Goal: Use online tool/utility: Utilize a website feature to perform a specific function

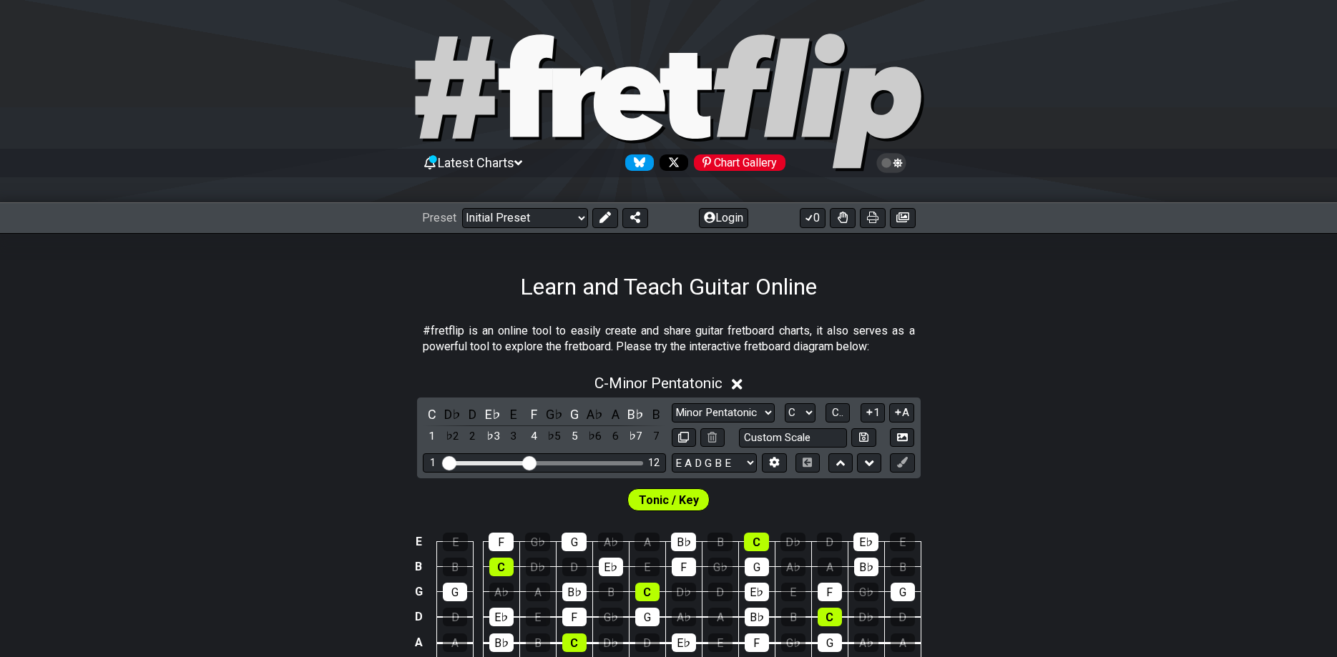
scroll to position [146, 0]
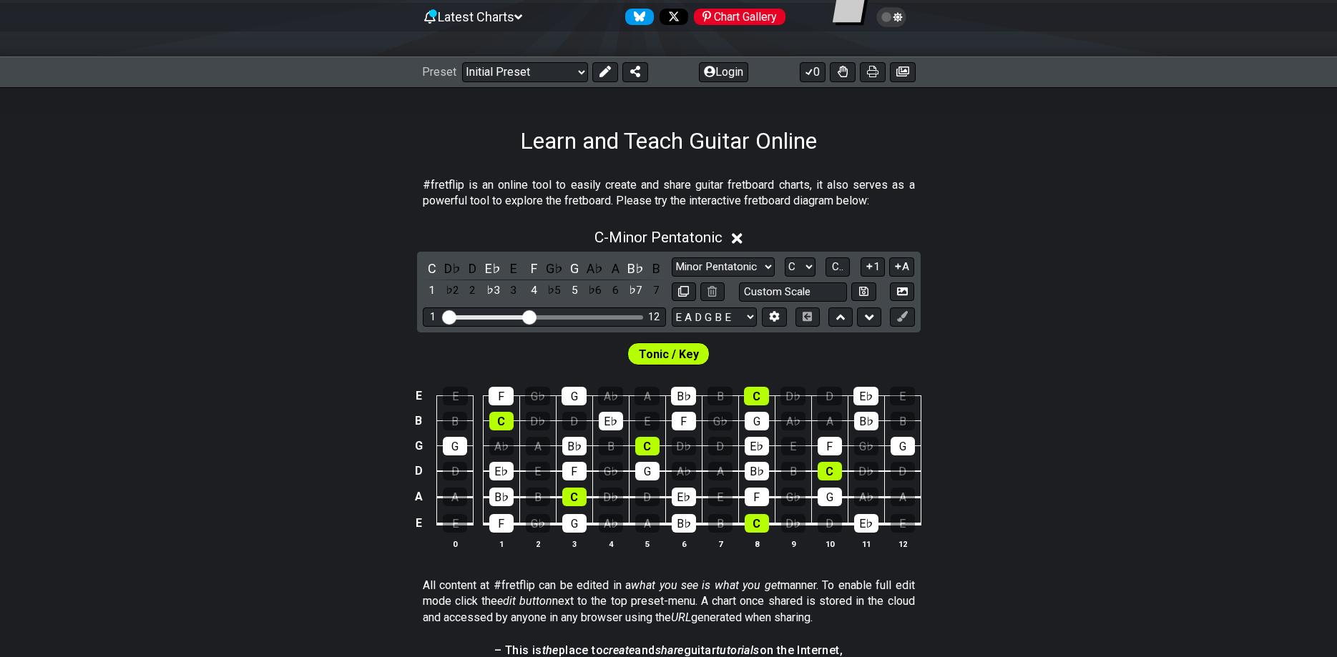
select select "C G C F A D"
click option "C G C F A D" at bounding box center [0, 0] width 0 height 0
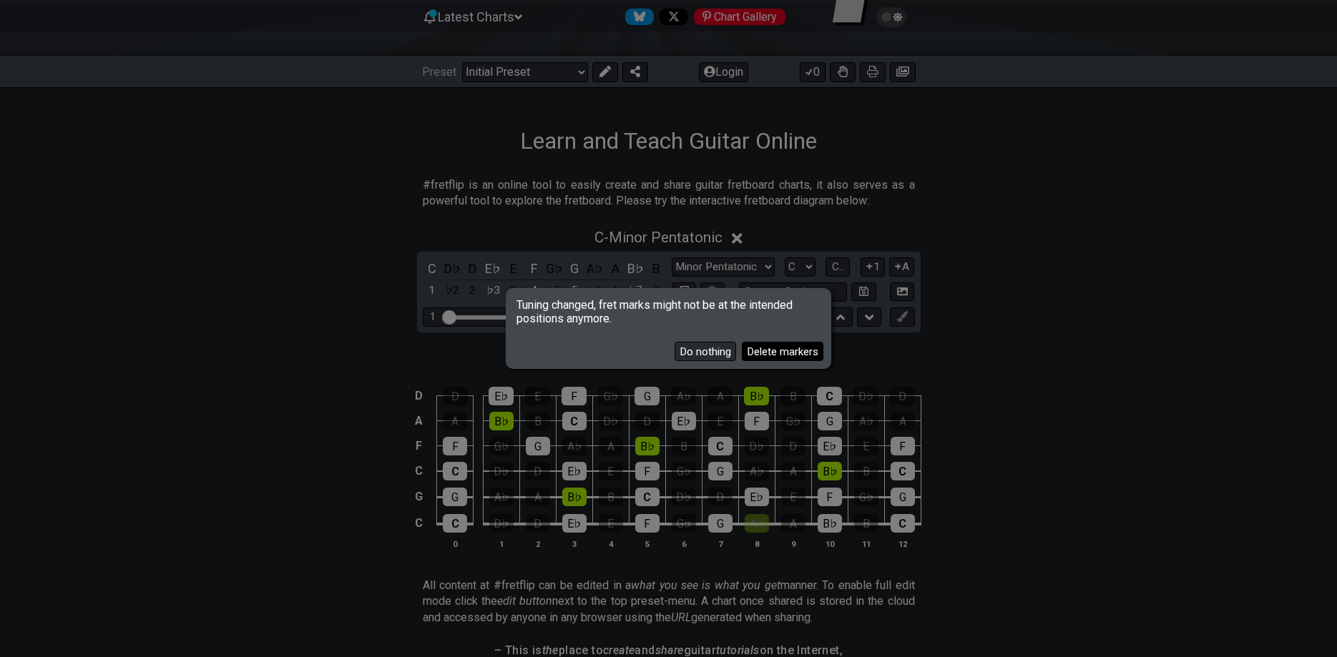
click at [760, 357] on button "Delete markers" at bounding box center [783, 351] width 82 height 19
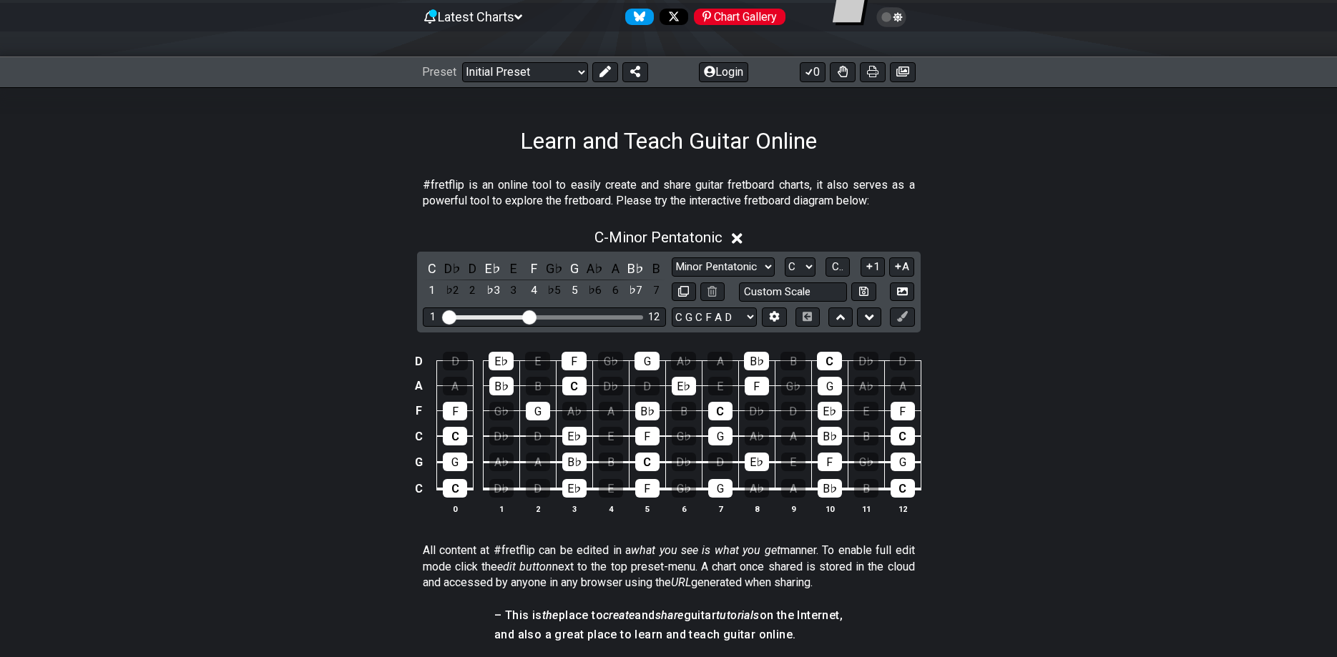
drag, startPoint x: 536, startPoint y: 319, endPoint x: 566, endPoint y: 331, distance: 32.4
click at [566, 331] on div "C D♭ D E♭ E F G♭ G A♭ A B♭ B 1 ♭2 2 ♭3 3 4 ♭5 5 ♭6 6 ♭7 7 Minor Pentatonic Clic…" at bounding box center [668, 292] width 503 height 81
drag, startPoint x: 534, startPoint y: 313, endPoint x: 600, endPoint y: 338, distance: 71.1
click at [600, 316] on input "Visible fret range" at bounding box center [544, 316] width 203 height 0
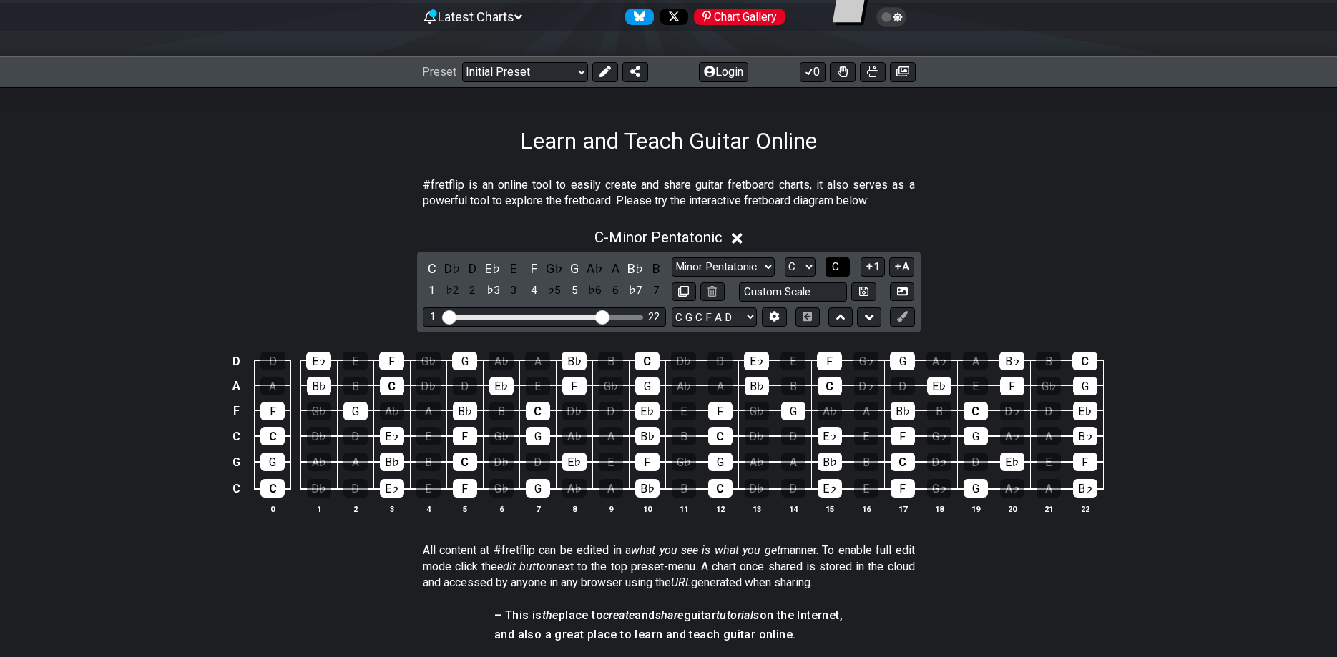
click at [848, 260] on button "C.." at bounding box center [837, 266] width 24 height 19
click at [848, 260] on button "1..7" at bounding box center [837, 266] width 27 height 19
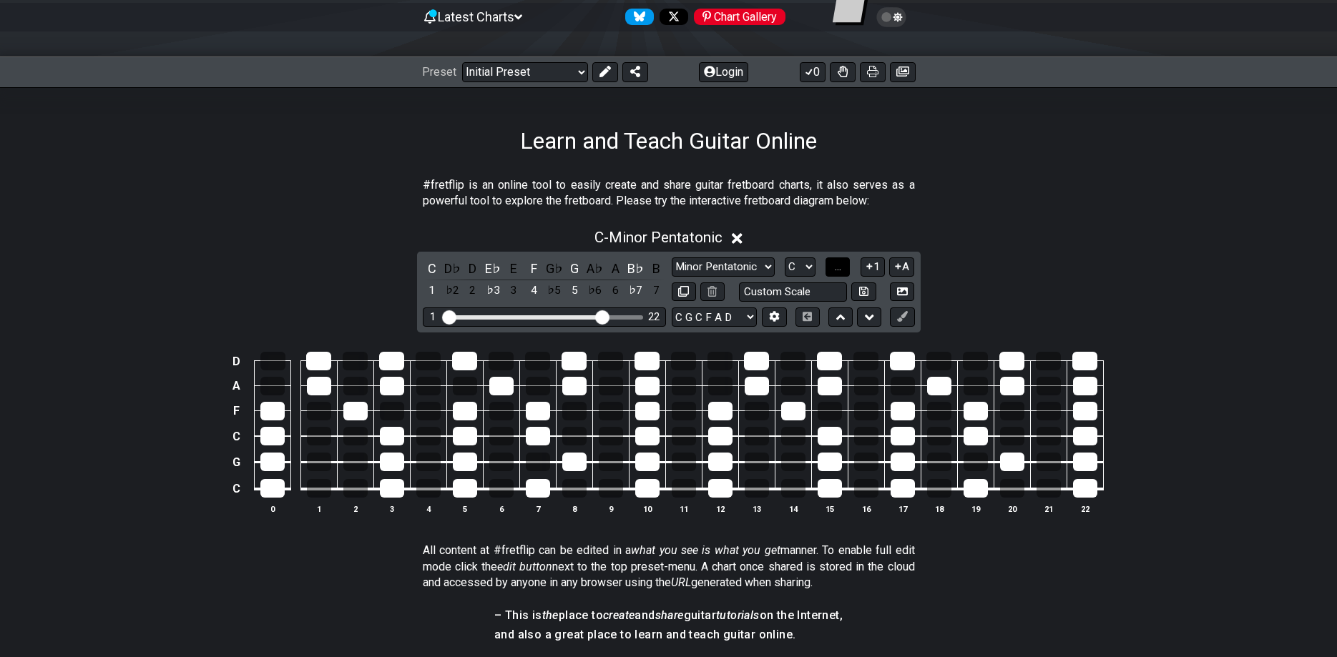
click at [848, 260] on button "..." at bounding box center [837, 266] width 24 height 19
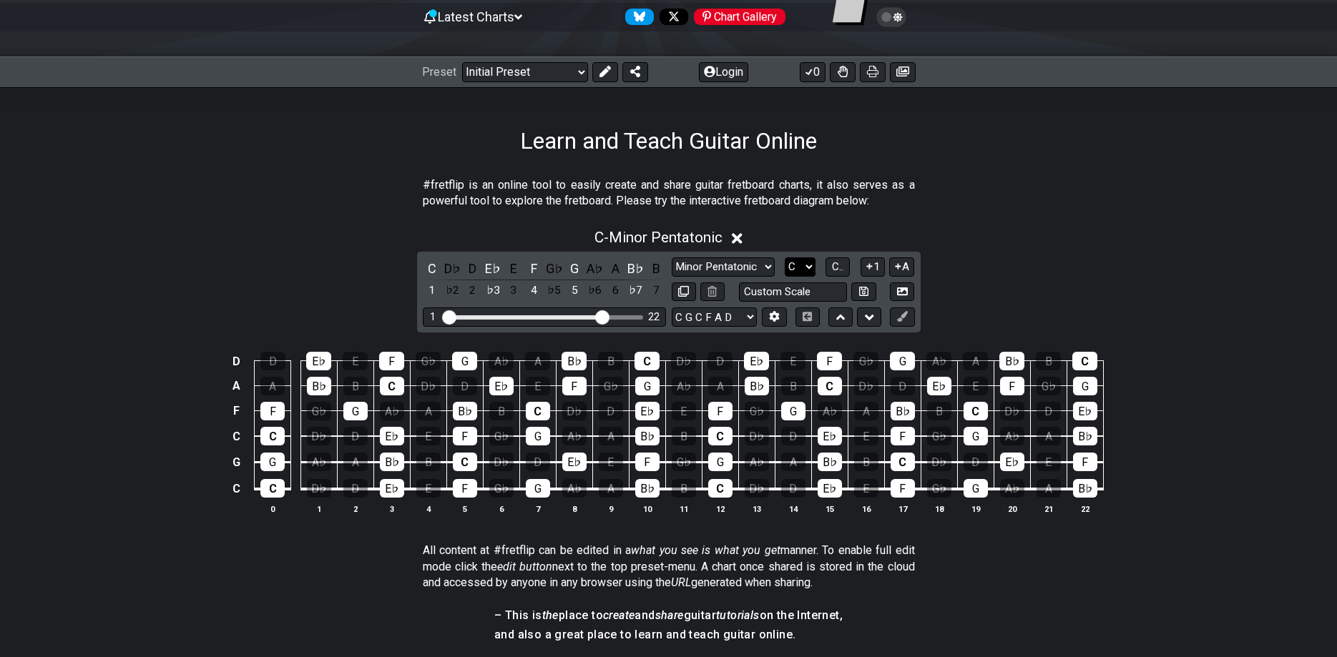
click at [785, 257] on select "A♭ A A♯ B♭ B C C♯ D♭ D D♯ E♭ E F F♯ G♭ G G♯" at bounding box center [800, 266] width 31 height 19
select select "A"
click option "A" at bounding box center [0, 0] width 0 height 0
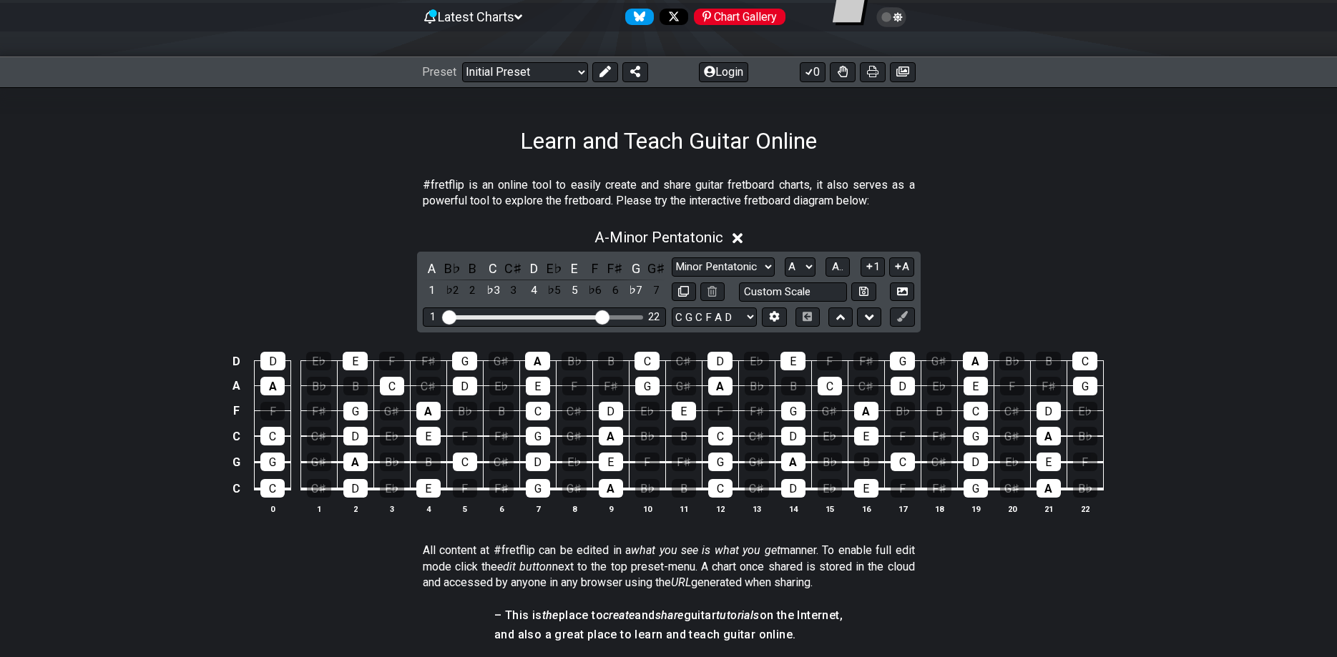
click at [738, 279] on div "Minor Pentatonic Click to edit Minor Pentatonic Major Pentatonic Minor Blues Ma…" at bounding box center [793, 279] width 243 height 44
click at [672, 257] on select "Minor Pentatonic Click to edit Minor Pentatonic Major Pentatonic Minor Blues Ma…" at bounding box center [723, 266] width 103 height 19
click option "Minor / Aeolian" at bounding box center [0, 0] width 0 height 0
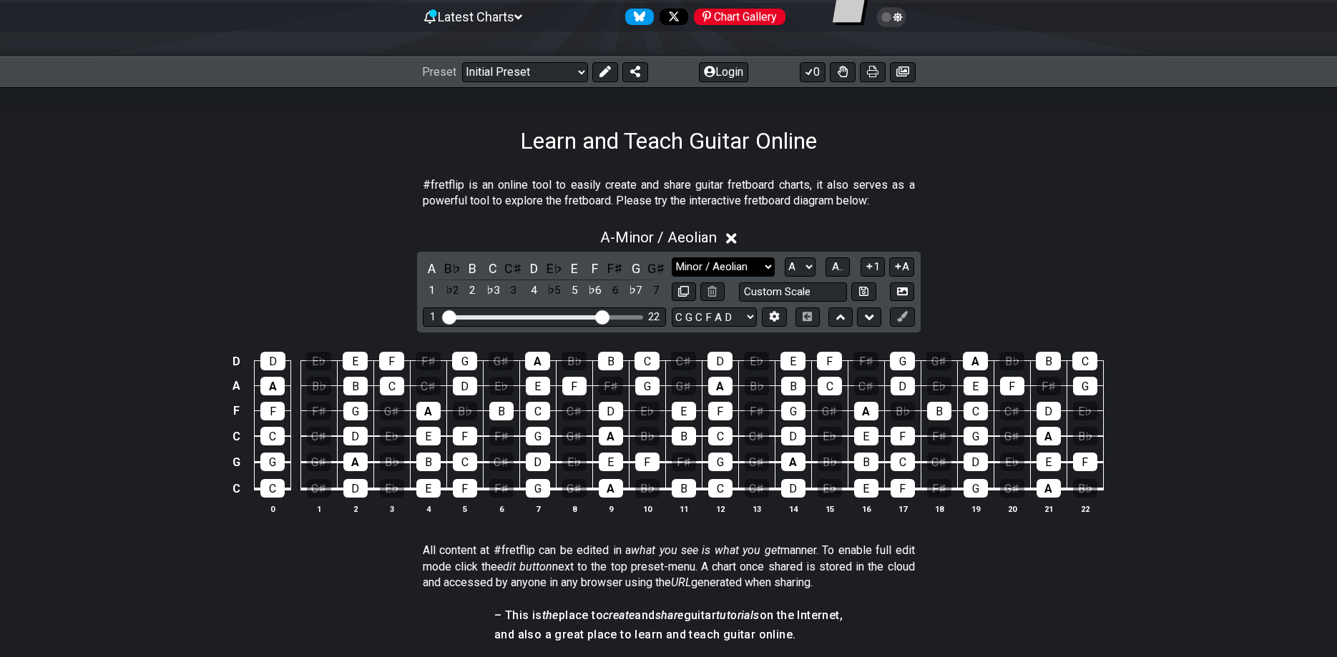
click at [672, 257] on select "Minor Pentatonic Click to edit Minor Pentatonic Major Pentatonic Minor Blues Ma…" at bounding box center [723, 266] width 103 height 19
click option "Minor Pentatonic" at bounding box center [0, 0] width 0 height 0
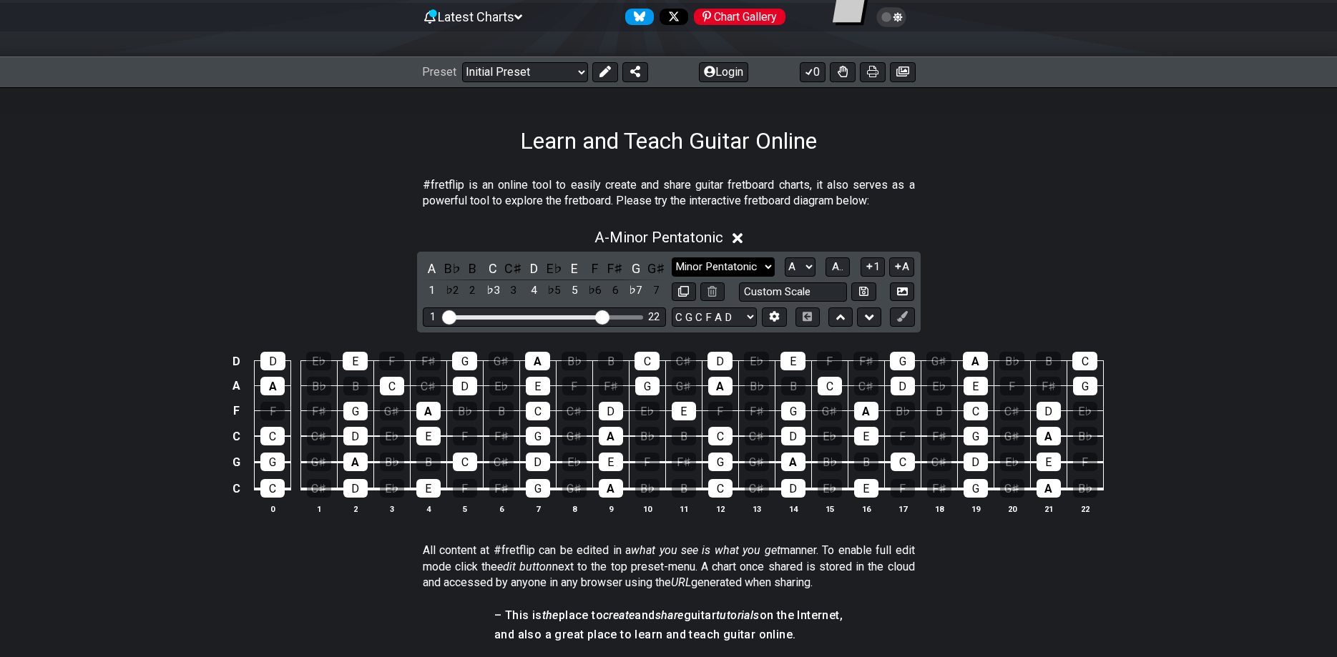
click at [672, 257] on select "Minor Pentatonic Click to edit Minor Pentatonic Major Pentatonic Minor Blues Ma…" at bounding box center [723, 266] width 103 height 19
select select "Minor / Aeolian"
click option "Minor / Aeolian" at bounding box center [0, 0] width 0 height 0
